Goal: Task Accomplishment & Management: Manage account settings

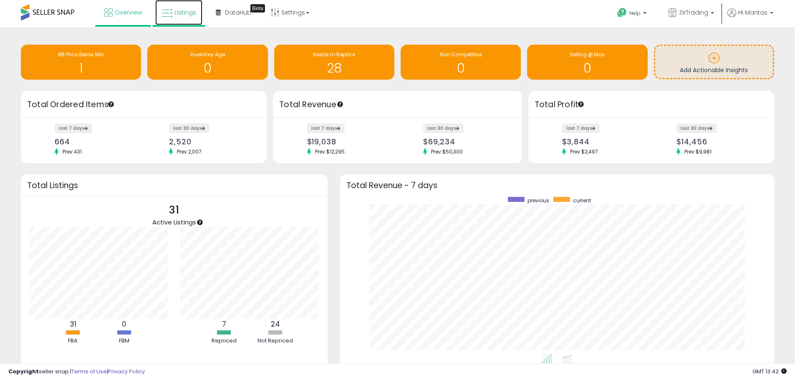
click at [176, 7] on link "Listings" at bounding box center [178, 12] width 47 height 25
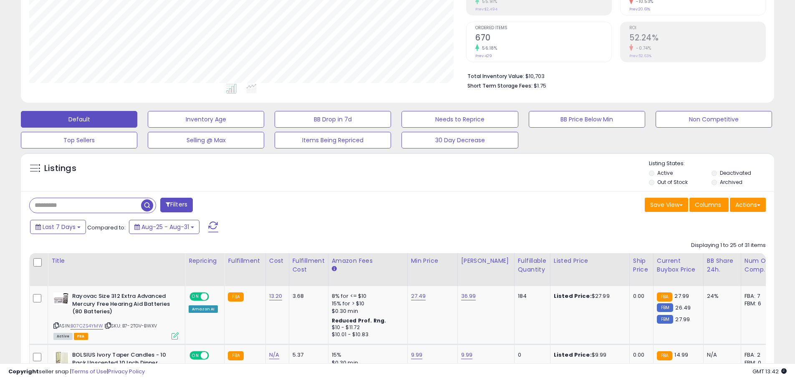
scroll to position [167, 0]
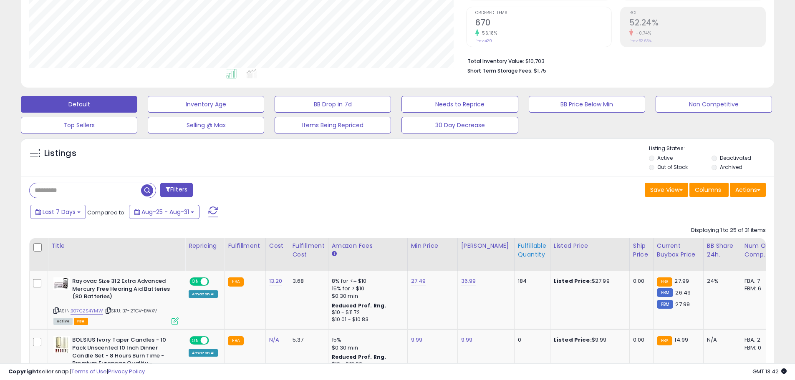
click at [521, 248] on div "Fulfillable Quantity" at bounding box center [532, 251] width 29 height 18
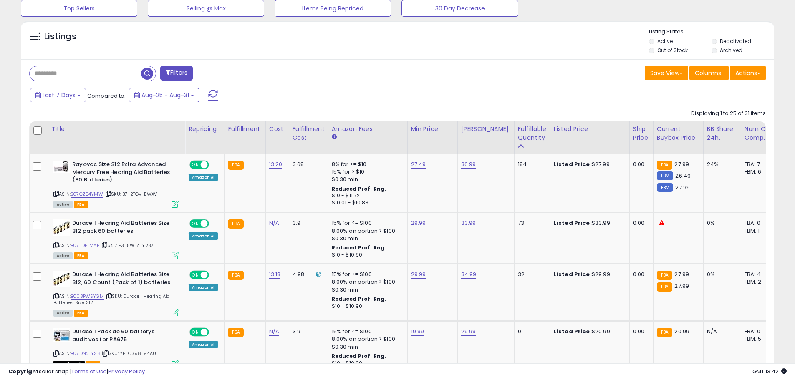
scroll to position [292, 0]
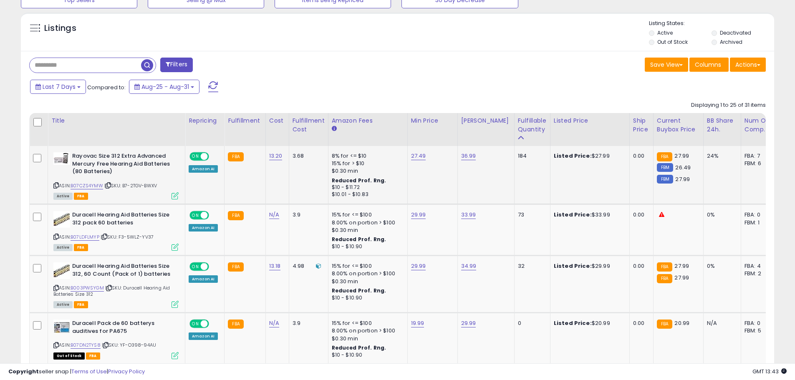
click at [110, 183] on icon at bounding box center [108, 185] width 5 height 5
click at [55, 185] on icon at bounding box center [55, 185] width 5 height 5
